Goal: Transaction & Acquisition: Purchase product/service

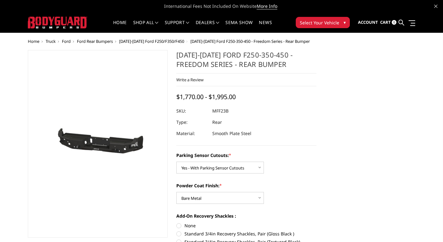
select select "2559"
select select "2560"
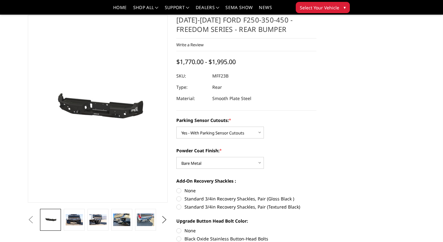
scroll to position [62, 0]
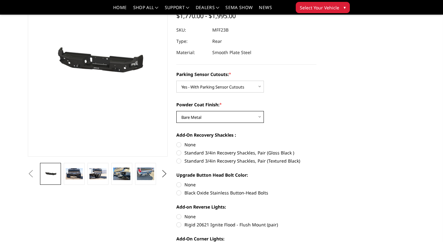
click at [246, 120] on select "Choose Options Bare Metal Textured Black Powder Coat" at bounding box center [219, 117] width 87 height 12
click at [176, 111] on select "Choose Options Bare Metal Textured Black Powder Coat" at bounding box center [219, 117] width 87 height 12
click at [315, 106] on label "Powder Coat Finish: *" at bounding box center [246, 104] width 140 height 7
click at [264, 111] on select "Choose Options Bare Metal Textured Black Powder Coat" at bounding box center [219, 117] width 87 height 12
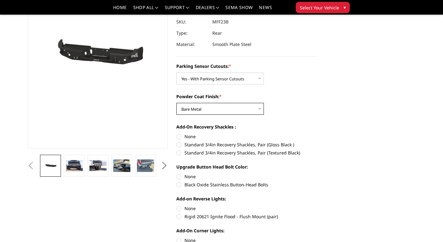
scroll to position [94, 0]
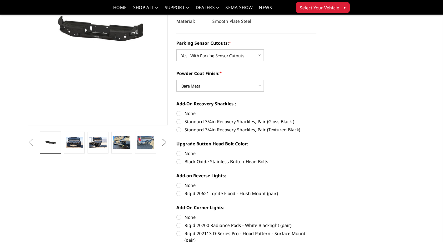
click at [178, 122] on label "Standard 3/4in Recovery Shackles, Pair (Gloss Black )" at bounding box center [246, 121] width 140 height 7
click at [316, 110] on input "Standard 3/4in Recovery Shackles, Pair (Gloss Black )" at bounding box center [316, 110] width 0 height 0
radio input "true"
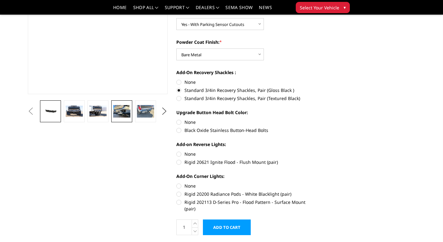
click at [124, 109] on img at bounding box center [121, 111] width 17 height 13
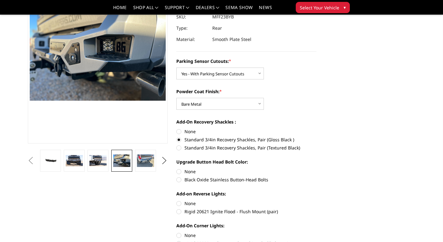
scroll to position [75, 0]
click at [81, 160] on img at bounding box center [74, 160] width 17 height 11
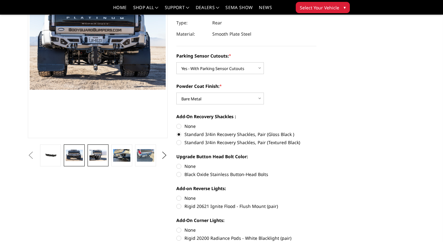
click at [107, 165] on link at bounding box center [97, 155] width 21 height 22
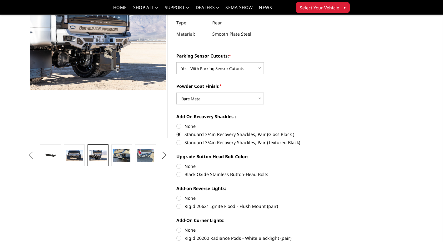
click at [180, 174] on label "Black Oxide Stainless Button-Head Bolts" at bounding box center [246, 174] width 140 height 7
click at [316, 163] on input "Black Oxide Stainless Button-Head Bolts" at bounding box center [316, 163] width 0 height 0
radio input "true"
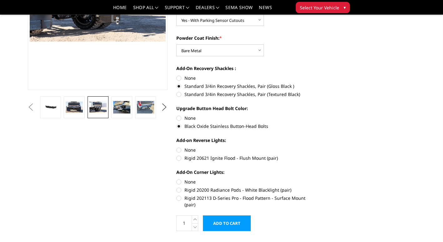
scroll to position [143, 0]
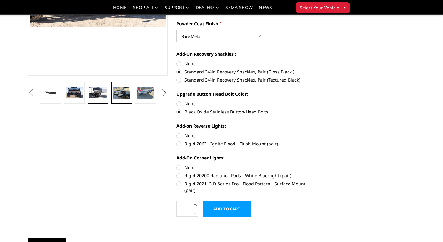
click at [128, 98] on img at bounding box center [121, 93] width 17 height 13
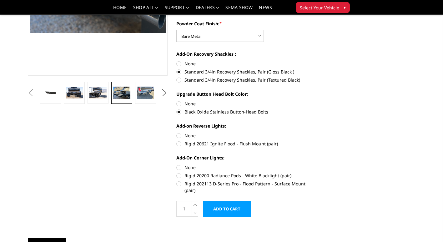
click at [179, 167] on label "None" at bounding box center [246, 167] width 140 height 7
click at [176, 164] on input "None" at bounding box center [176, 164] width 0 height 0
radio input "true"
click at [179, 135] on label "None" at bounding box center [246, 135] width 140 height 7
click at [176, 132] on input "None" at bounding box center [176, 132] width 0 height 0
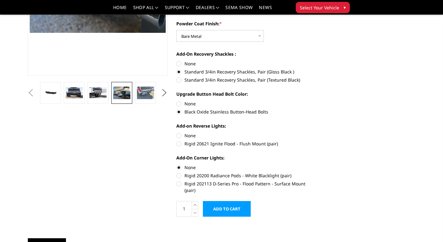
radio input "true"
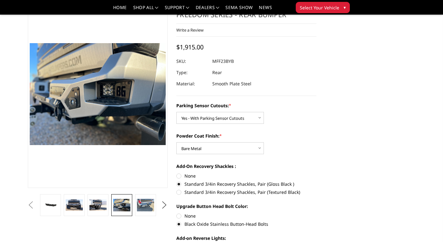
scroll to position [62, 0]
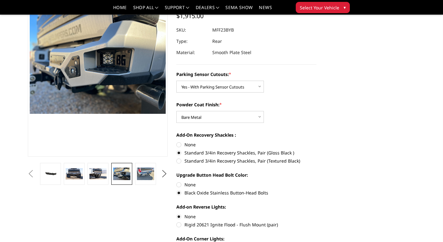
click at [179, 145] on label "None" at bounding box center [246, 144] width 140 height 7
click at [176, 141] on input "None" at bounding box center [176, 141] width 0 height 0
radio input "true"
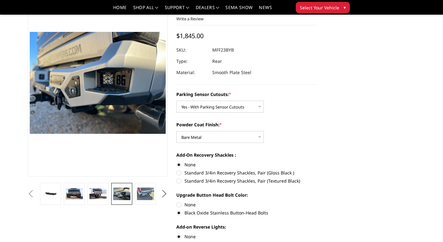
scroll to position [31, 0]
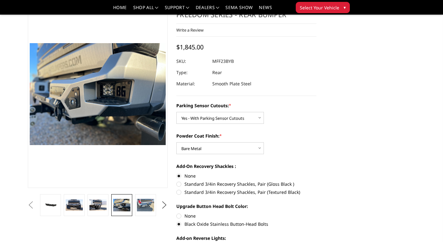
click at [180, 184] on label "Standard 3/4in Recovery Shackles, Pair (Gloss Black )" at bounding box center [246, 184] width 140 height 7
click at [316, 173] on input "Standard 3/4in Recovery Shackles, Pair (Gloss Black )" at bounding box center [316, 172] width 0 height 0
radio input "true"
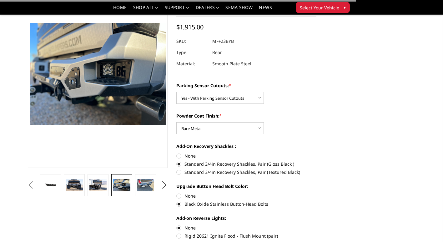
scroll to position [62, 0]
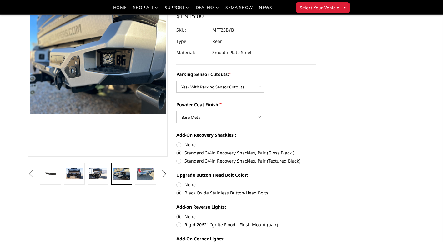
click at [178, 184] on label "None" at bounding box center [246, 184] width 140 height 7
click at [176, 181] on input "None" at bounding box center [176, 181] width 0 height 0
radio input "true"
click at [180, 193] on label "Black Oxide Stainless Button-Head Bolts" at bounding box center [246, 192] width 140 height 7
click at [316, 181] on input "Black Oxide Stainless Button-Head Bolts" at bounding box center [316, 181] width 0 height 0
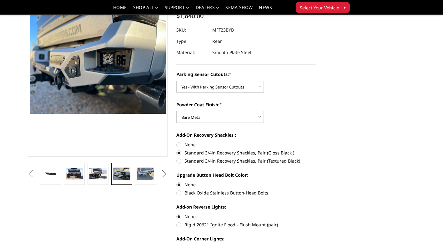
radio input "true"
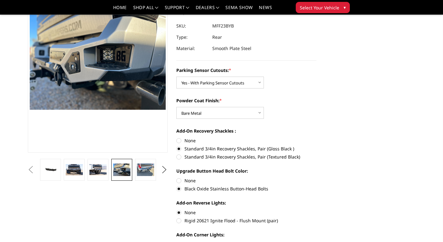
scroll to position [125, 0]
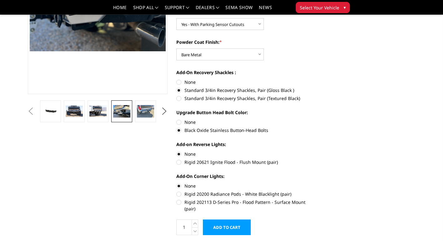
click at [229, 219] on input "Add to Cart" at bounding box center [227, 227] width 48 height 16
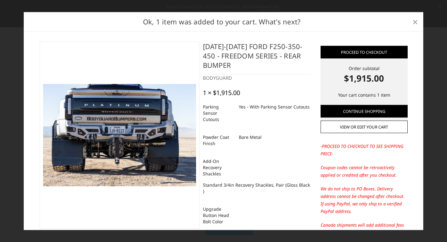
click at [415, 21] on span "×" at bounding box center [416, 21] width 6 height 13
